Goal: Task Accomplishment & Management: Manage account settings

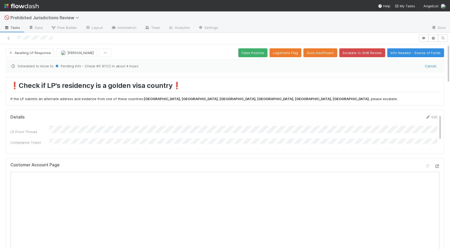
click at [435, 165] on icon at bounding box center [436, 166] width 5 height 3
click at [38, 57] on button "Awaiting LP Response" at bounding box center [30, 52] width 48 height 9
click at [41, 68] on div "Compliance Review" at bounding box center [40, 65] width 73 height 9
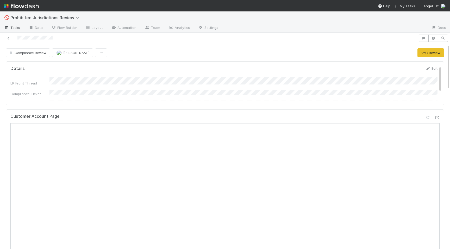
click at [435, 85] on div "LP Front Thread Compliance Ticket Banking Front Thread GHB Slack Thread URL" at bounding box center [223, 97] width 427 height 41
click at [431, 71] on div "Edit" at bounding box center [431, 68] width 12 height 5
click at [431, 67] on link "Edit" at bounding box center [431, 68] width 12 height 4
click at [410, 69] on button "Save" at bounding box center [409, 70] width 15 height 9
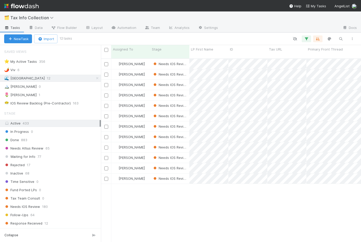
scroll to position [187, 260]
click at [97, 78] on icon at bounding box center [97, 77] width 5 height 3
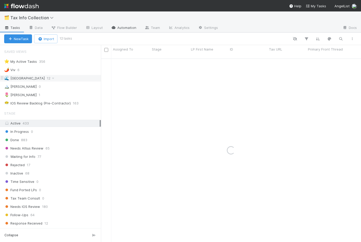
click at [120, 27] on link "Automation" at bounding box center [124, 28] width 34 height 8
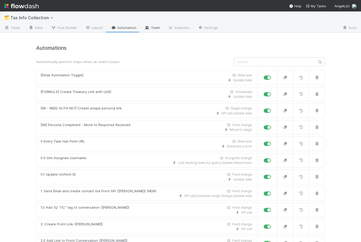
click at [152, 30] on link "Team" at bounding box center [152, 28] width 24 height 8
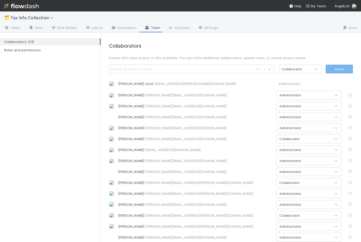
click at [156, 69] on div "Search by name or email..." at bounding box center [181, 69] width 144 height 8
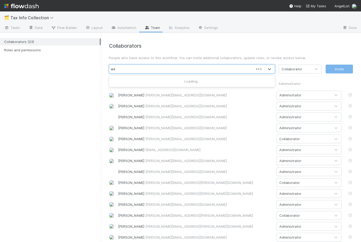
type input "will"
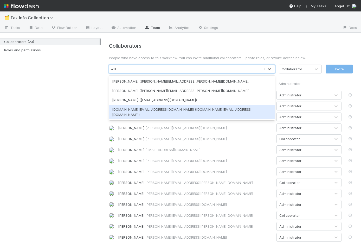
click at [168, 111] on div "[DOMAIN_NAME][EMAIL_ADDRESS][DOMAIN_NAME] ([DOMAIN_NAME][EMAIL_ADDRESS][DOMAIN_…" at bounding box center [192, 112] width 166 height 15
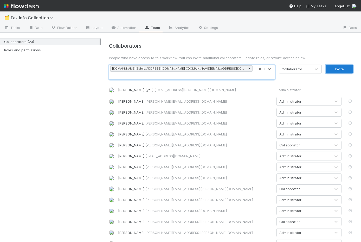
click at [342, 68] on button "Invite" at bounding box center [339, 69] width 27 height 9
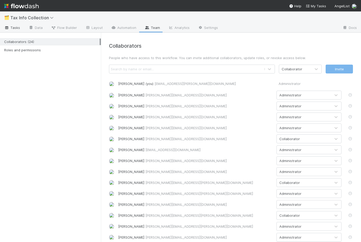
click at [15, 28] on span "Tasks" at bounding box center [12, 27] width 16 height 5
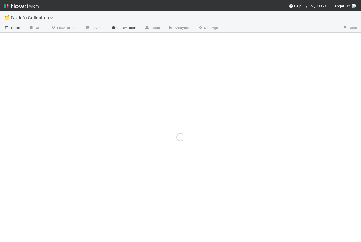
click at [121, 27] on link "Automation" at bounding box center [124, 28] width 34 height 8
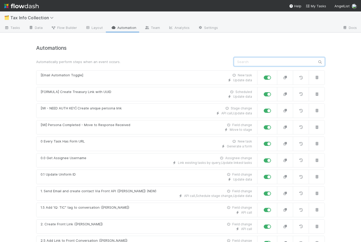
click at [271, 58] on input "text" at bounding box center [279, 61] width 91 height 9
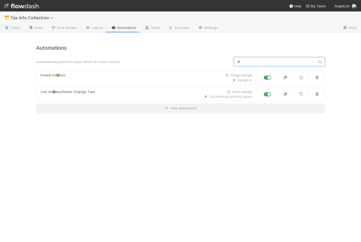
type input "d"
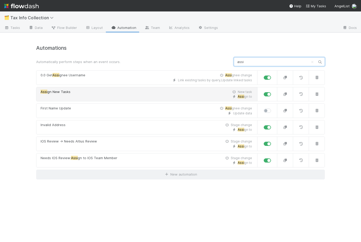
type input "assi"
click at [122, 92] on div "Assi gn New Tasks New task" at bounding box center [147, 91] width 212 height 5
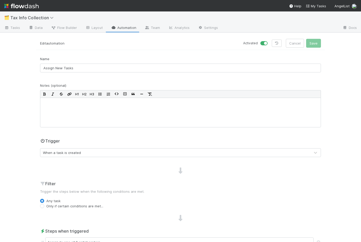
scroll to position [69, 0]
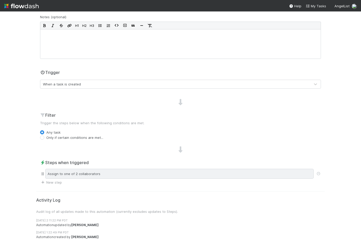
click at [137, 170] on div "Assign to one of 2 collaborators" at bounding box center [179, 174] width 268 height 10
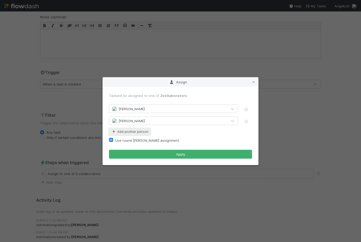
click at [118, 131] on button "Add another person" at bounding box center [129, 131] width 41 height 7
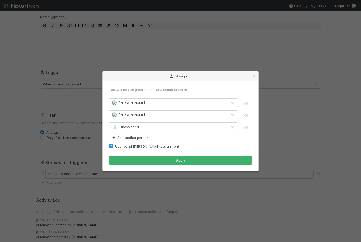
click at [125, 127] on span "Unassigned" at bounding box center [125, 127] width 27 height 4
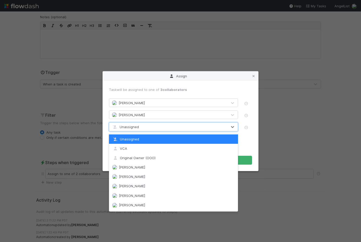
type input "i"
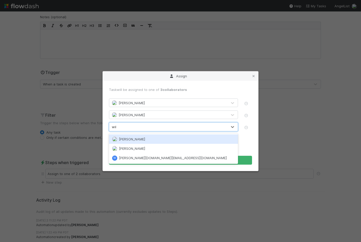
type input "will"
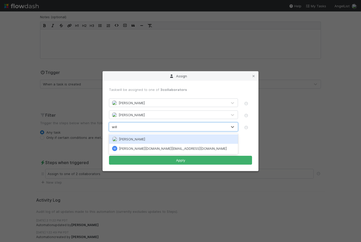
click at [138, 137] on span "[PERSON_NAME]" at bounding box center [132, 139] width 26 height 4
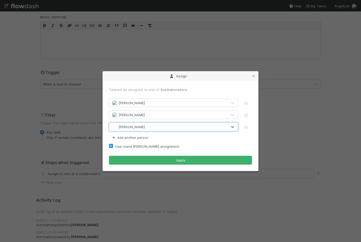
click at [136, 127] on span "[PERSON_NAME]" at bounding box center [132, 126] width 26 height 4
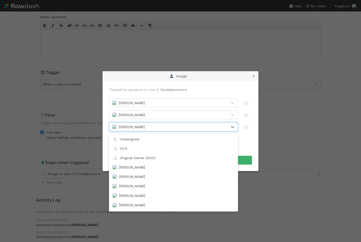
scroll to position [142, 0]
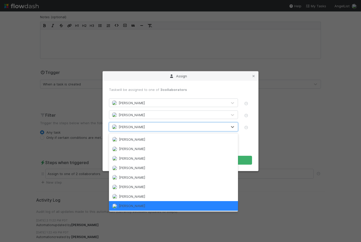
click at [146, 206] on div "[PERSON_NAME]" at bounding box center [173, 205] width 129 height 9
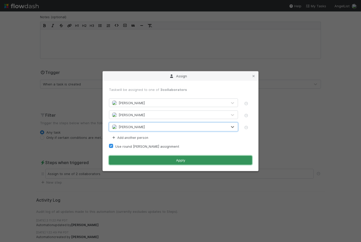
click at [144, 160] on button "Apply" at bounding box center [180, 160] width 143 height 9
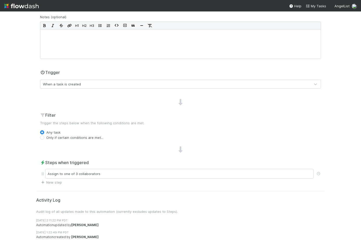
scroll to position [0, 0]
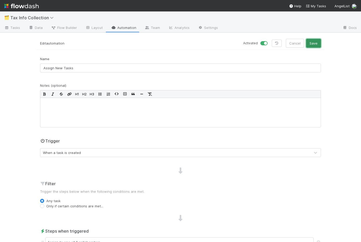
click at [311, 41] on button "Save" at bounding box center [313, 43] width 15 height 9
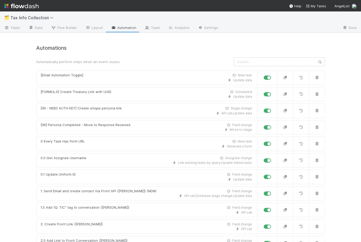
click at [250, 59] on input "text" at bounding box center [279, 61] width 91 height 9
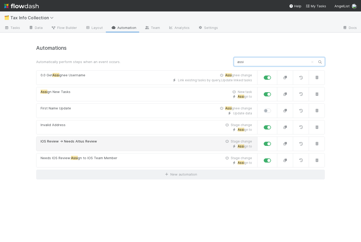
type input "assi"
click at [127, 145] on div "Assi gn to" at bounding box center [147, 146] width 212 height 5
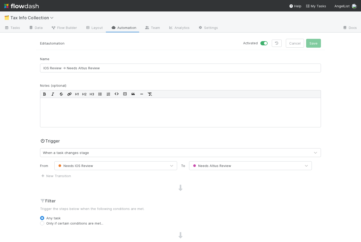
scroll to position [74, 0]
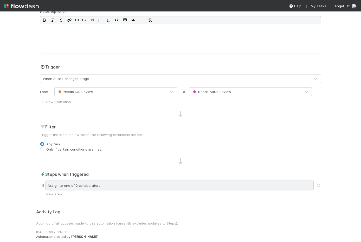
click at [120, 182] on div "Assign to one of 2 collaborators" at bounding box center [179, 185] width 268 height 10
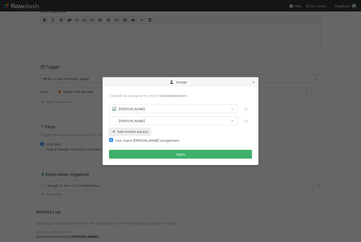
click at [118, 130] on button "Add another person" at bounding box center [129, 131] width 41 height 7
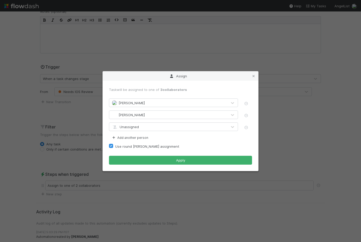
click at [136, 123] on div "Unassigned" at bounding box center [168, 127] width 118 height 8
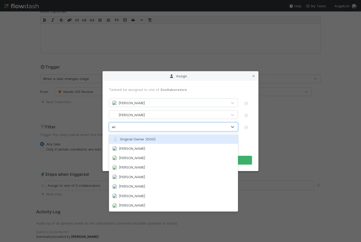
type input "wil"
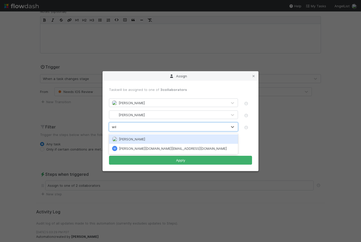
click at [132, 138] on span "[PERSON_NAME]" at bounding box center [132, 139] width 26 height 4
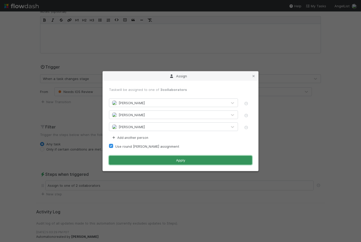
click at [134, 162] on button "Apply" at bounding box center [180, 160] width 143 height 9
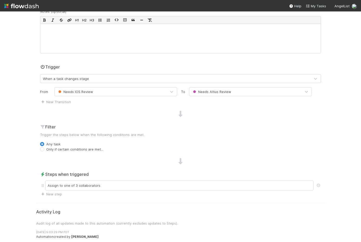
scroll to position [0, 0]
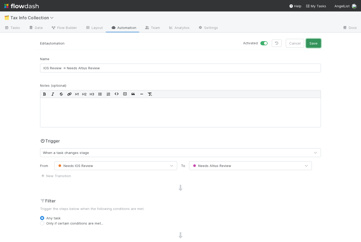
click at [311, 43] on button "Save" at bounding box center [313, 43] width 15 height 9
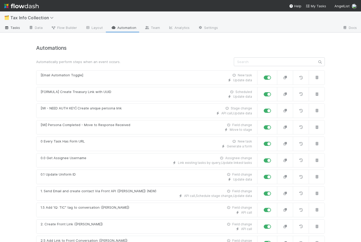
click at [11, 28] on span "Tasks" at bounding box center [12, 27] width 16 height 5
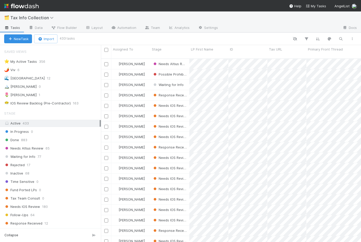
scroll to position [187, 260]
click at [46, 96] on div "🌷 Meg 1" at bounding box center [52, 95] width 97 height 7
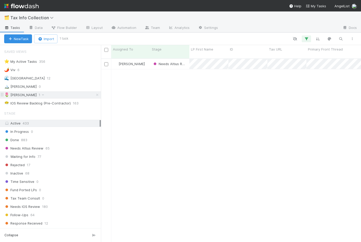
scroll to position [187, 260]
click at [40, 95] on icon at bounding box center [42, 94] width 5 height 3
click at [12, 98] on div "View Settings Default for everyone Rename this view Delete this view" at bounding box center [180, 121] width 361 height 242
click at [305, 39] on icon "button" at bounding box center [306, 38] width 5 height 5
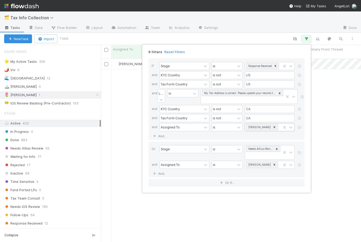
click at [273, 129] on icon at bounding box center [275, 127] width 4 height 4
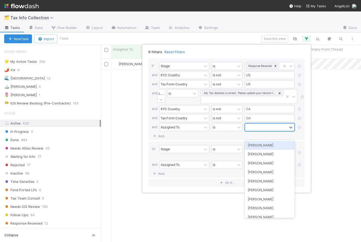
scroll to position [187, 260]
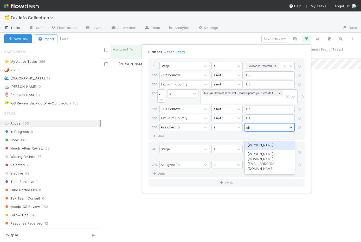
type input "[PERSON_NAME]"
click at [266, 143] on div "[PERSON_NAME]" at bounding box center [270, 145] width 50 height 9
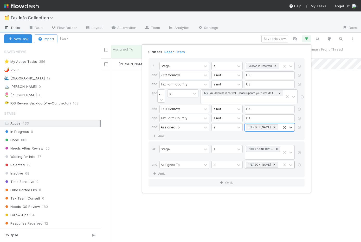
click at [273, 166] on icon at bounding box center [275, 165] width 4 height 4
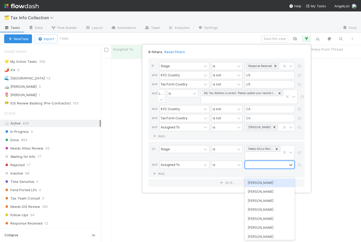
click at [262, 168] on div at bounding box center [266, 165] width 42 height 8
type input "will"
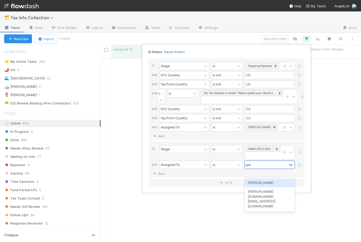
click at [259, 182] on div "[PERSON_NAME]" at bounding box center [270, 182] width 50 height 9
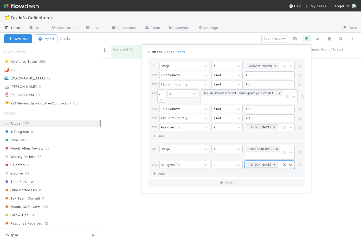
click at [276, 40] on div "9 filters Reset Filters If Stage is Response Received and KYC Country is not US…" at bounding box center [180, 121] width 361 height 242
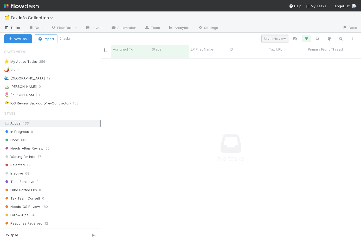
click at [267, 38] on button "Save this view" at bounding box center [274, 38] width 27 height 7
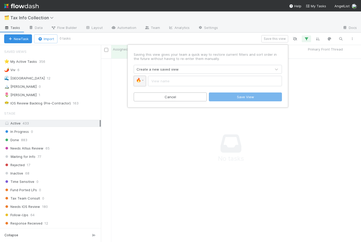
click at [139, 81] on span "🔥" at bounding box center [138, 80] width 5 height 4
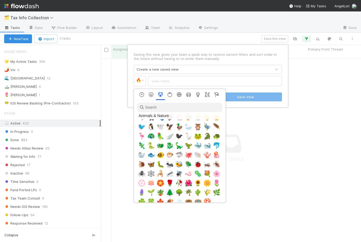
scroll to position [725, 0]
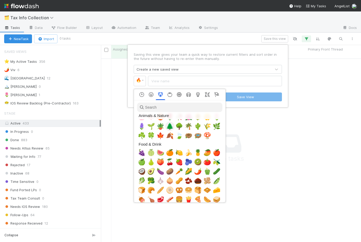
click at [167, 126] on span "🌲" at bounding box center [170, 126] width 8 height 7
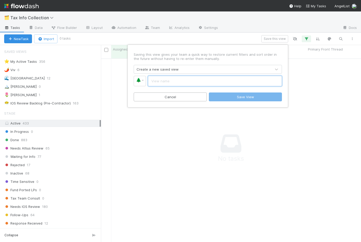
click at [170, 81] on input "text" at bounding box center [215, 81] width 134 height 10
type input "[PERSON_NAME]"
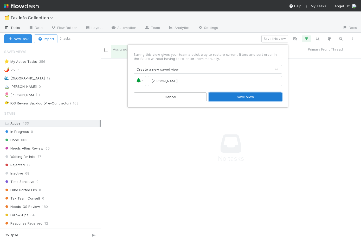
click at [248, 94] on button "Save View" at bounding box center [245, 96] width 73 height 9
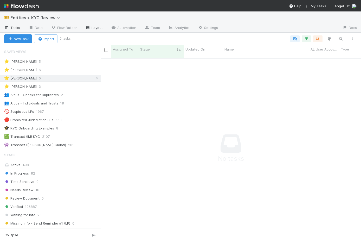
scroll to position [187, 260]
click at [150, 27] on link "Team" at bounding box center [152, 28] width 24 height 8
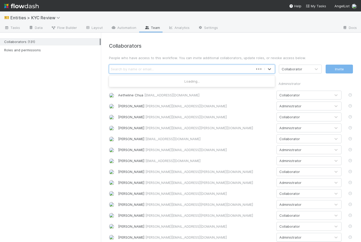
click at [167, 69] on div "Search by name or email..." at bounding box center [181, 69] width 144 height 8
type input "william"
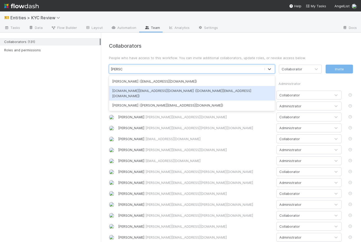
click at [187, 93] on div "[DOMAIN_NAME][EMAIL_ADDRESS][DOMAIN_NAME] ([DOMAIN_NAME][EMAIL_ADDRESS][DOMAIN_…" at bounding box center [192, 93] width 166 height 15
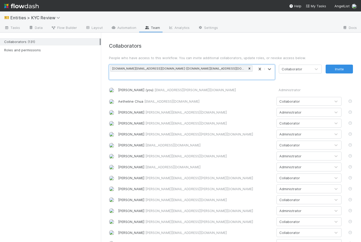
click at [235, 70] on div "[DOMAIN_NAME][EMAIL_ADDRESS][DOMAIN_NAME] ([DOMAIN_NAME][EMAIL_ADDRESS][DOMAIN_…" at bounding box center [181, 72] width 145 height 15
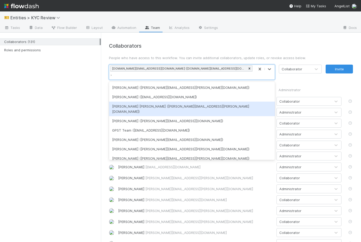
type input "wil"
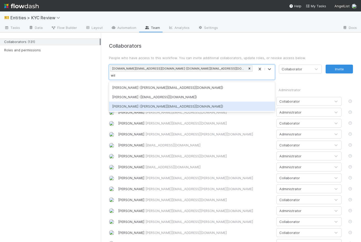
click at [174, 101] on div "William Axalan VI (william.axalanvi@belltowerfunds.com)" at bounding box center [192, 105] width 166 height 9
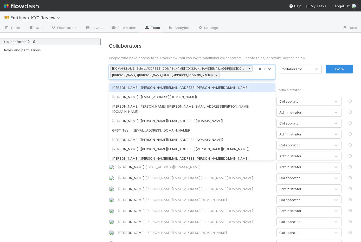
drag, startPoint x: 200, startPoint y: 74, endPoint x: 110, endPoint y: 75, distance: 90.3
click at [110, 75] on div "william.axalan.vi@belltowerfunds.com (william.axalan.vi@belltowerfunds.com) Wil…" at bounding box center [181, 72] width 145 height 15
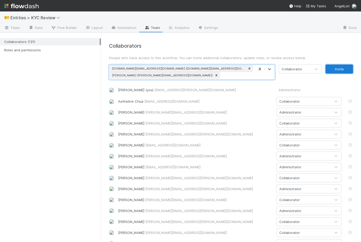
click at [341, 66] on button "Invite" at bounding box center [339, 69] width 27 height 9
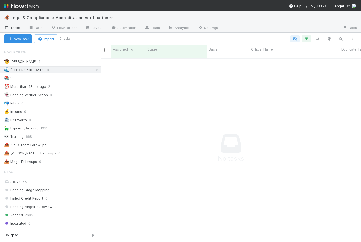
scroll to position [187, 260]
